Goal: Task Accomplishment & Management: Use online tool/utility

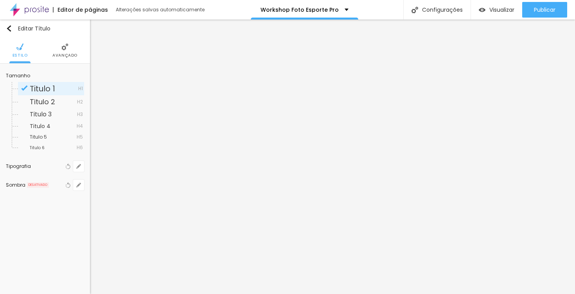
click at [71, 54] on span "Avançado" at bounding box center [64, 56] width 25 height 4
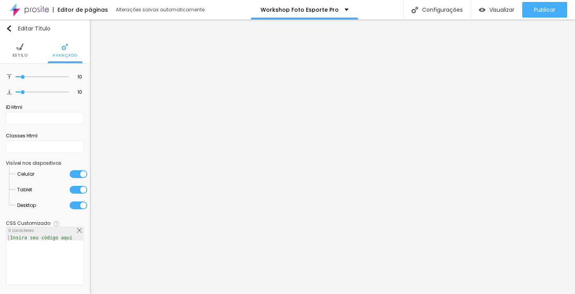
click at [22, 47] on li "Estilo" at bounding box center [20, 51] width 15 height 26
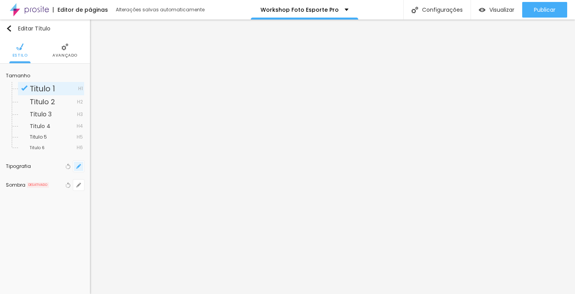
click at [80, 164] on button "button" at bounding box center [78, 166] width 11 height 11
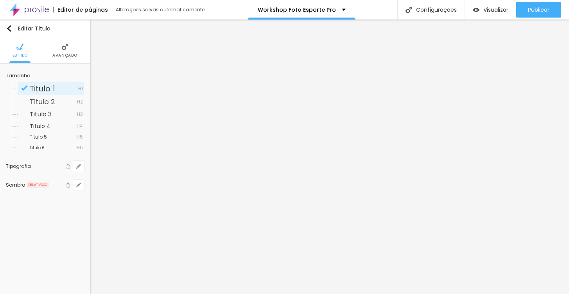
type input "1"
type input "29"
type input "1"
type input "28"
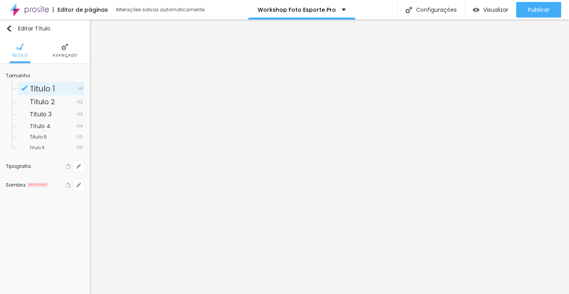
type input "28"
type input "1"
type input "27"
type input "1"
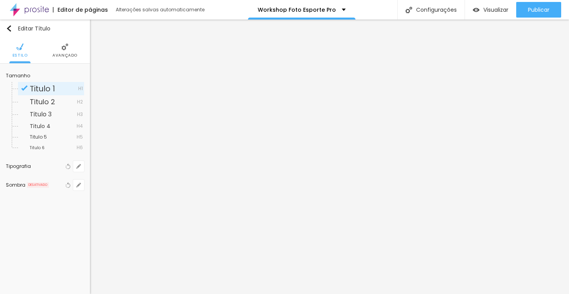
type input "26"
type input "1"
type input "25"
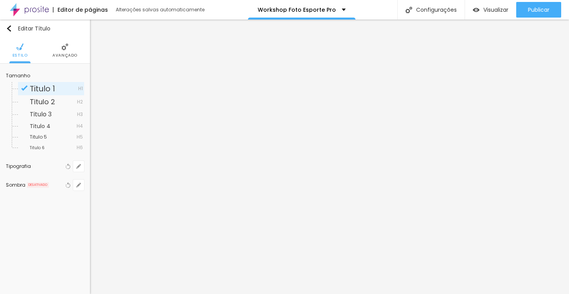
type input "1"
type input "20"
type input "1"
drag, startPoint x: 114, startPoint y: 219, endPoint x: 108, endPoint y: 219, distance: 5.9
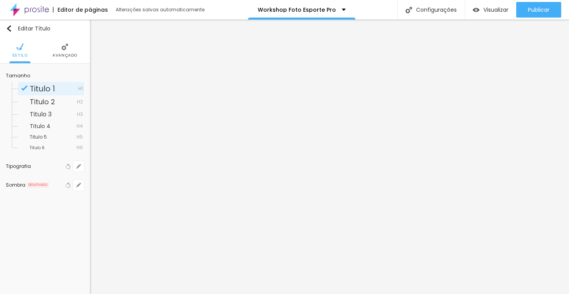
type input "20"
click at [48, 294] on div at bounding box center [284, 294] width 569 height 0
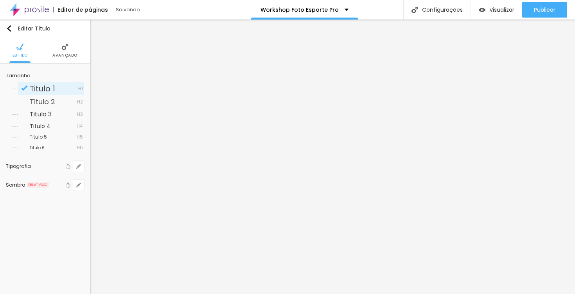
click at [45, 219] on div "Editar Título Estilo Avançado Tamanho Titulo 1 H1 Titulo 2 H2 Titulo 3 H3 Titul…" at bounding box center [45, 157] width 90 height 275
click at [44, 220] on div "Editar Título Estilo Avançado Tamanho Titulo 1 H1 Titulo 2 H2 Titulo 3 H3 Titul…" at bounding box center [45, 157] width 90 height 275
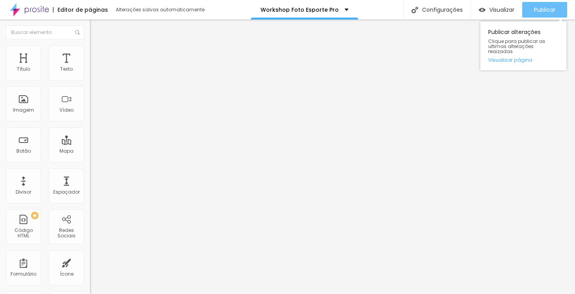
click at [549, 9] on span "Publicar" at bounding box center [545, 10] width 22 height 6
click at [549, 13] on span "Publicar" at bounding box center [545, 10] width 22 height 6
